Goal: Task Accomplishment & Management: Complete application form

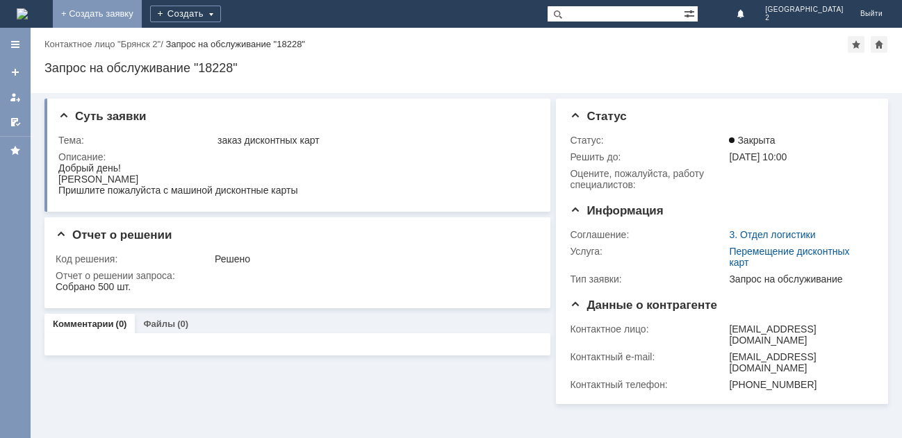
click at [142, 15] on link "+ Создать заявку" at bounding box center [97, 14] width 89 height 28
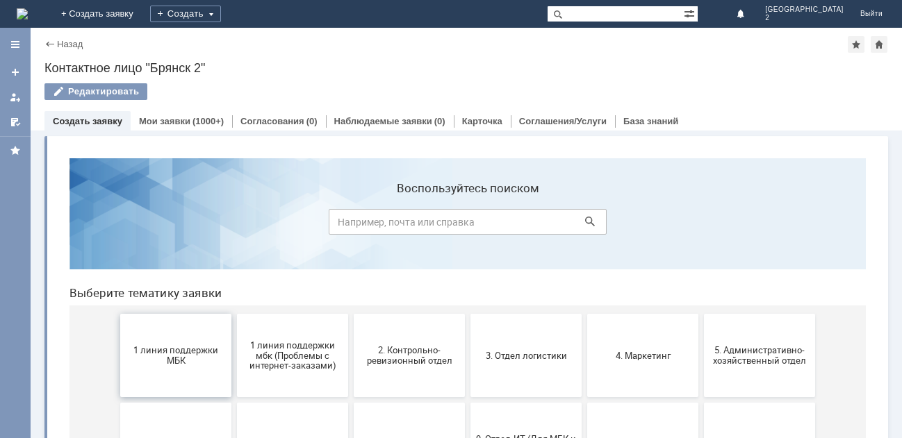
click at [152, 358] on span "1 линия поддержки МБК" at bounding box center [175, 355] width 103 height 21
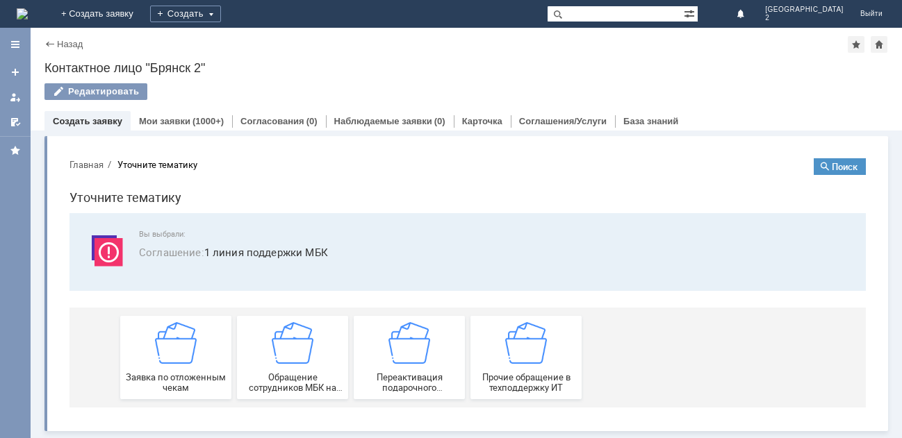
click at [156, 359] on img at bounding box center [176, 343] width 42 height 42
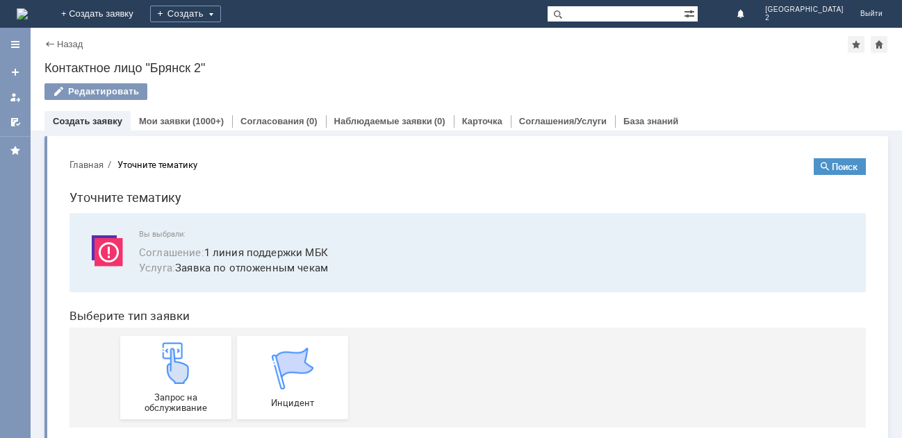
click at [156, 359] on img at bounding box center [176, 364] width 42 height 42
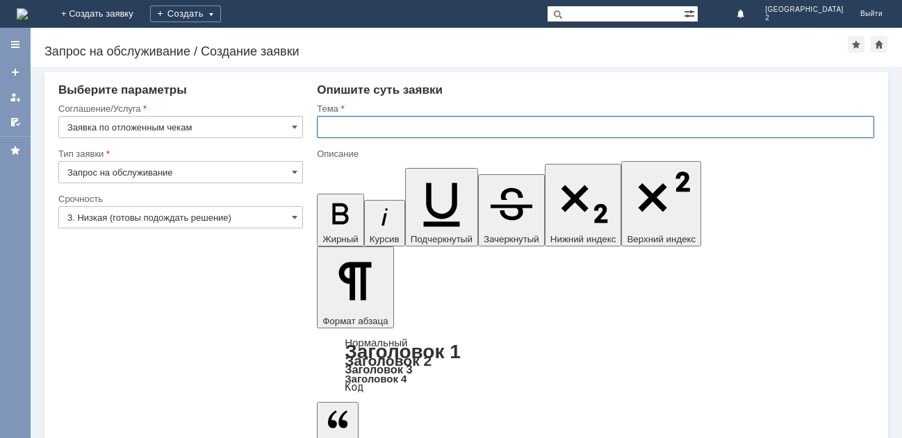
click at [341, 129] on input "text" at bounding box center [595, 127] width 557 height 22
type input "отл чек Бр2"
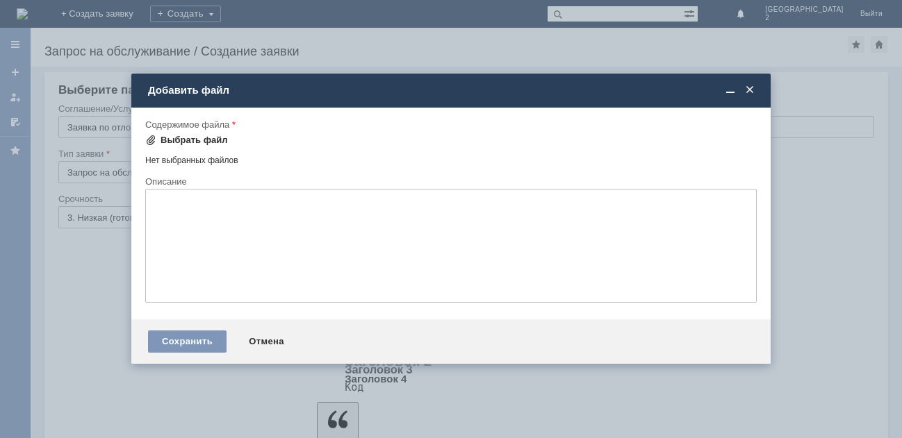
click at [175, 140] on div "Выбрать файл" at bounding box center [193, 140] width 67 height 11
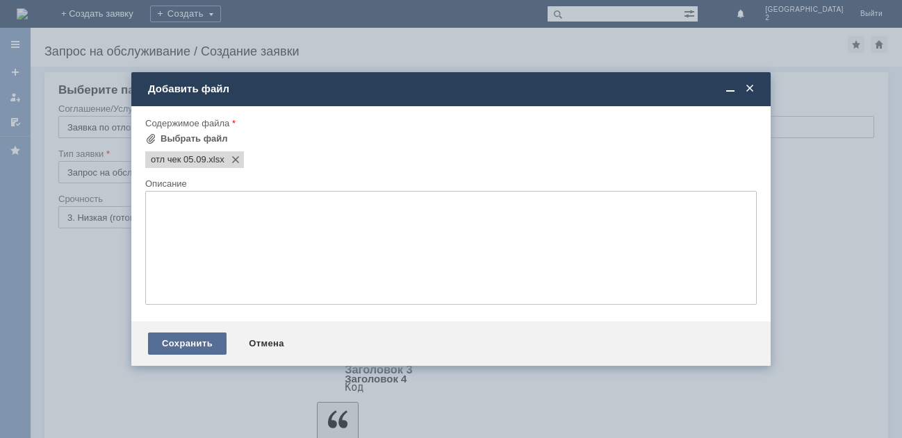
click at [174, 340] on div "Сохранить" at bounding box center [187, 344] width 79 height 22
